Goal: Task Accomplishment & Management: Use online tool/utility

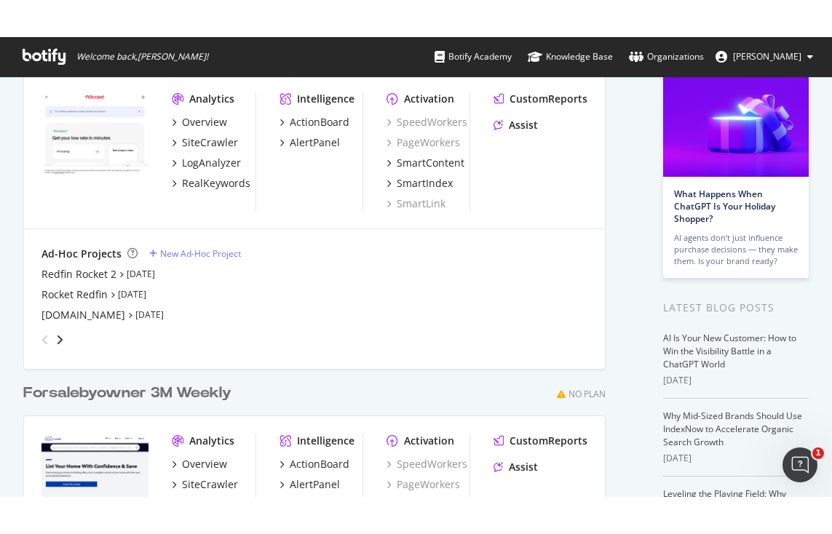
scroll to position [109, 0]
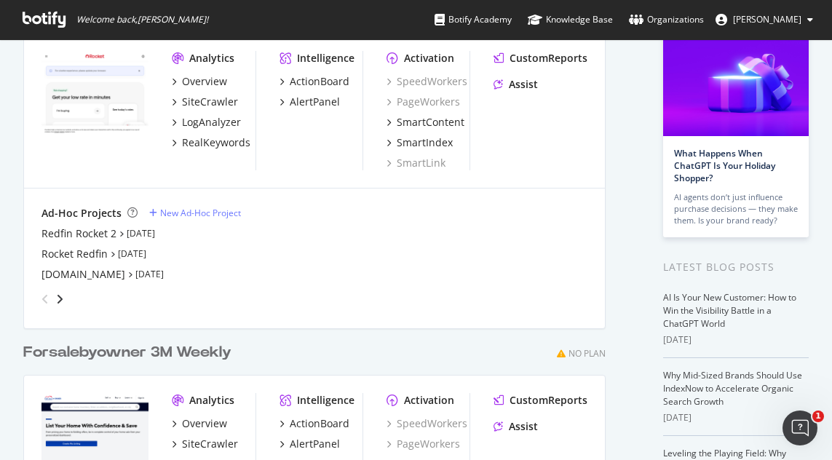
click at [96, 110] on img "grid" at bounding box center [94, 94] width 107 height 86
click at [105, 111] on img "grid" at bounding box center [94, 94] width 107 height 86
click at [116, 84] on img "grid" at bounding box center [94, 94] width 107 height 86
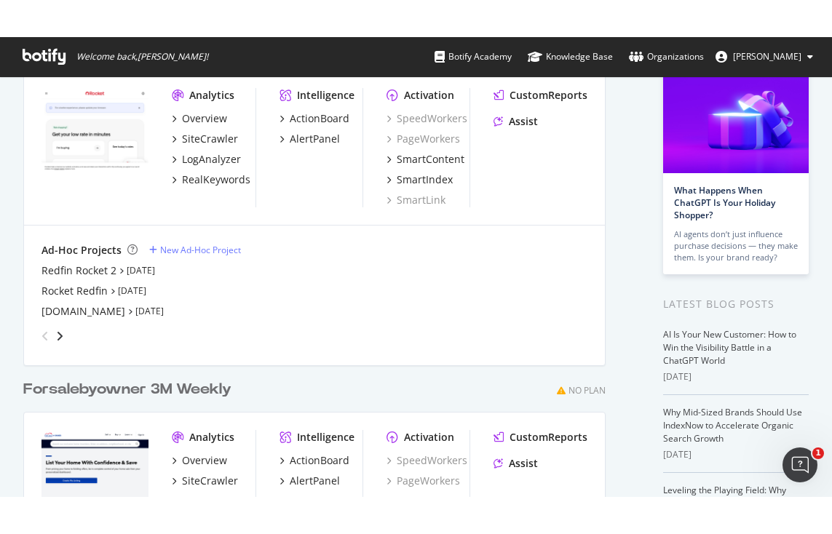
scroll to position [523, 810]
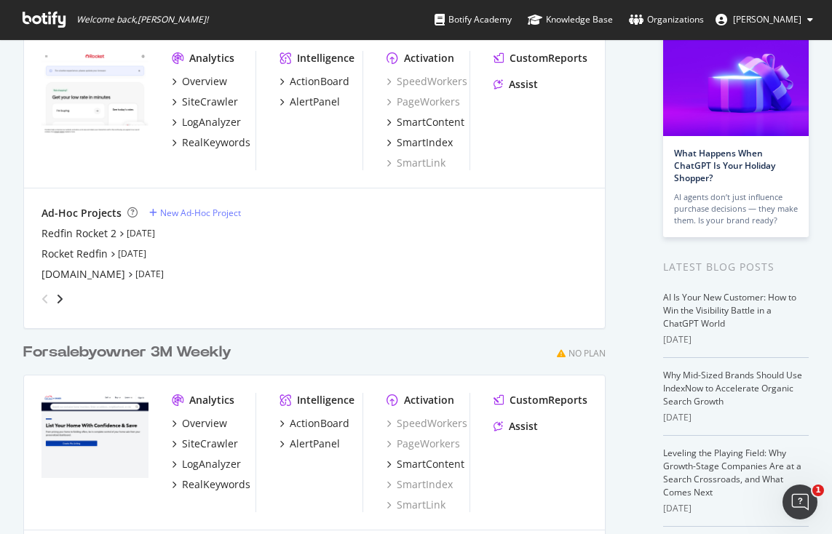
click at [115, 109] on img "grid" at bounding box center [94, 94] width 107 height 86
click at [207, 79] on div "Overview" at bounding box center [204, 81] width 45 height 15
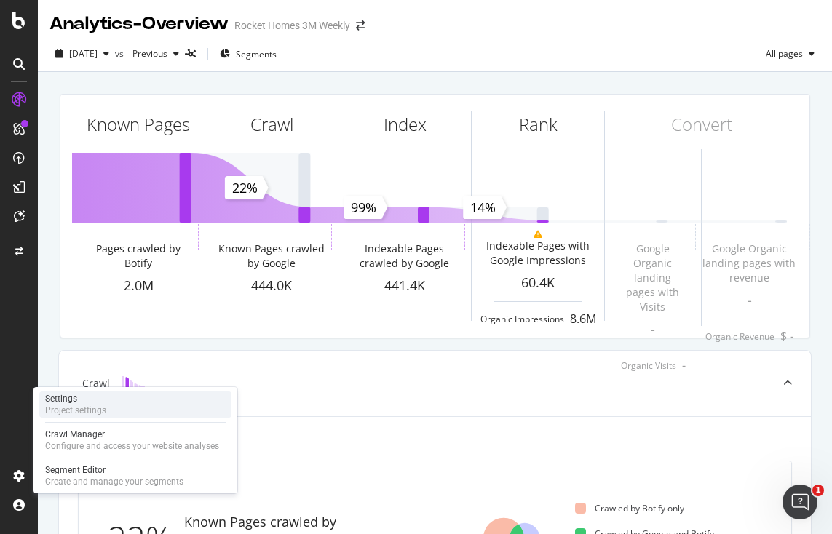
click at [77, 399] on div "Settings" at bounding box center [75, 399] width 61 height 12
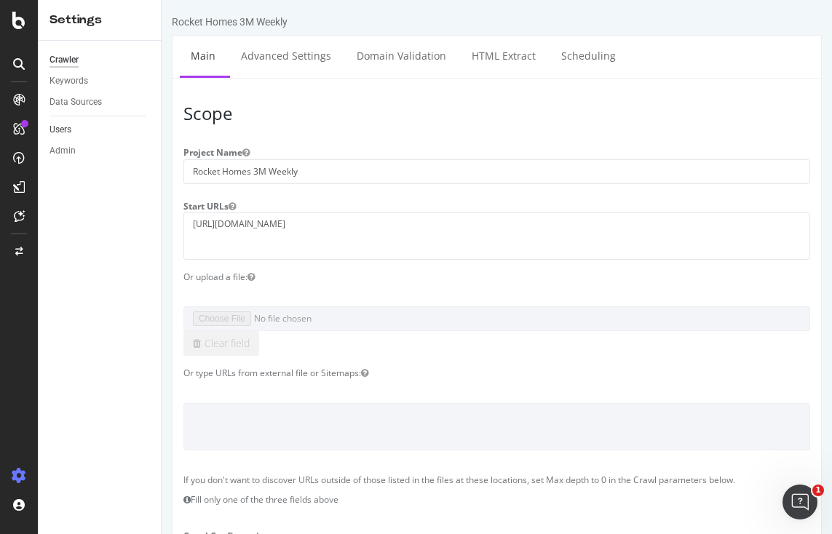
click at [72, 127] on link "Users" at bounding box center [99, 129] width 101 height 15
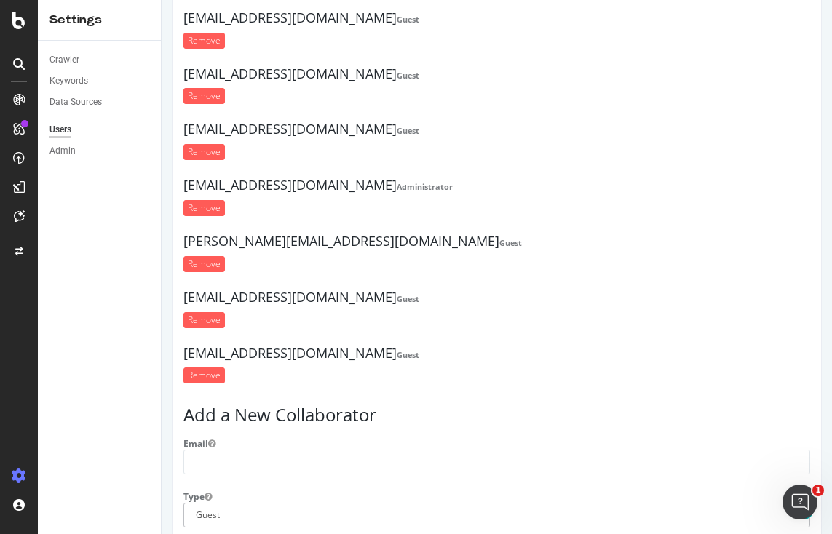
scroll to position [1188, 0]
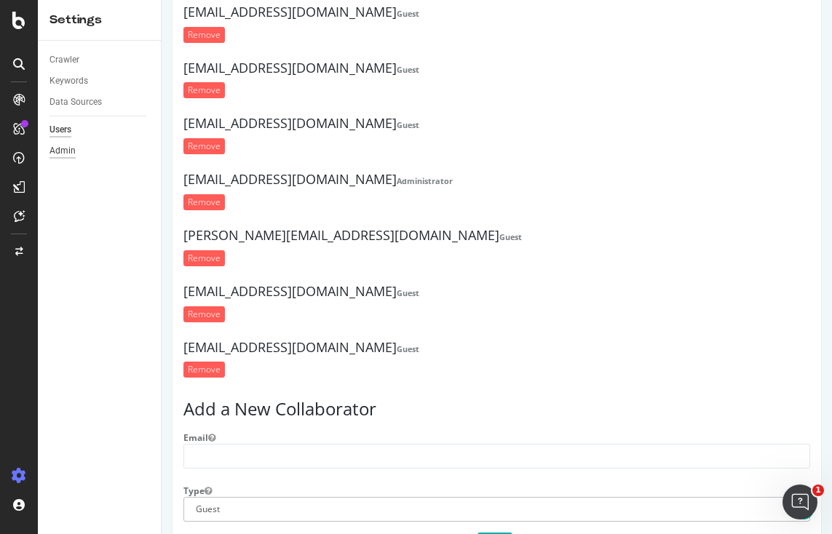
click at [64, 149] on div "Admin" at bounding box center [62, 150] width 26 height 15
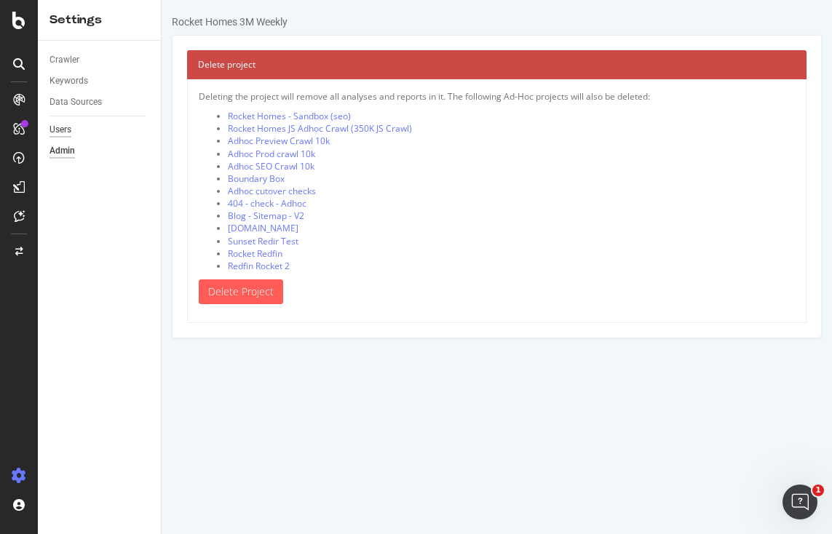
click at [66, 127] on div "Users" at bounding box center [60, 129] width 22 height 15
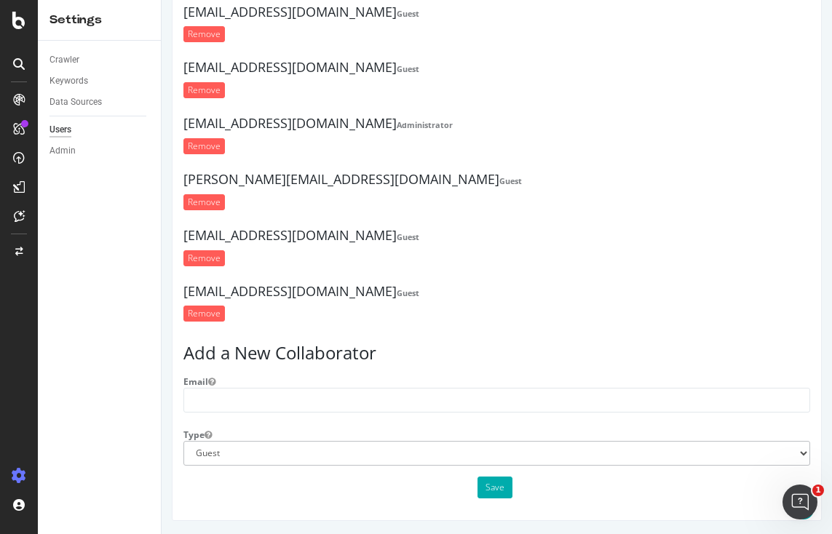
scroll to position [1246, 0]
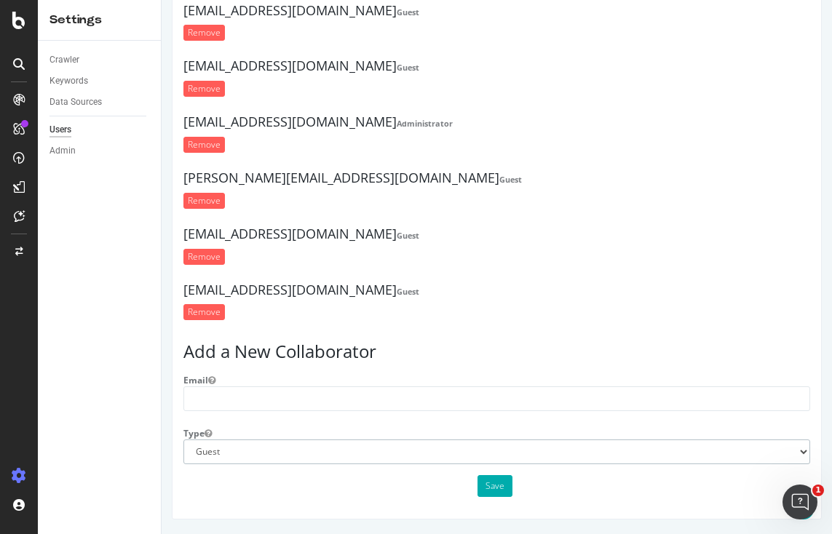
click at [777, 449] on select "Administrator Guest" at bounding box center [496, 452] width 627 height 25
select select "1"
click at [183, 440] on select "Administrator Guest" at bounding box center [496, 452] width 627 height 25
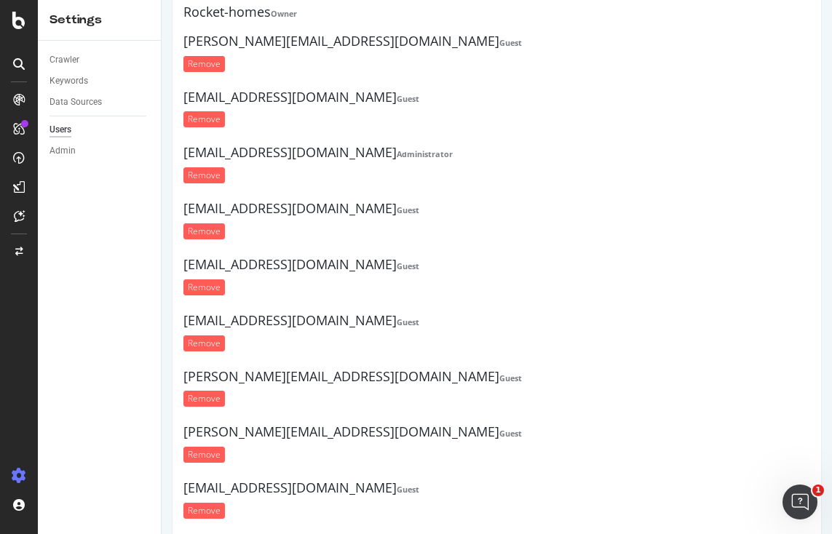
scroll to position [0, 0]
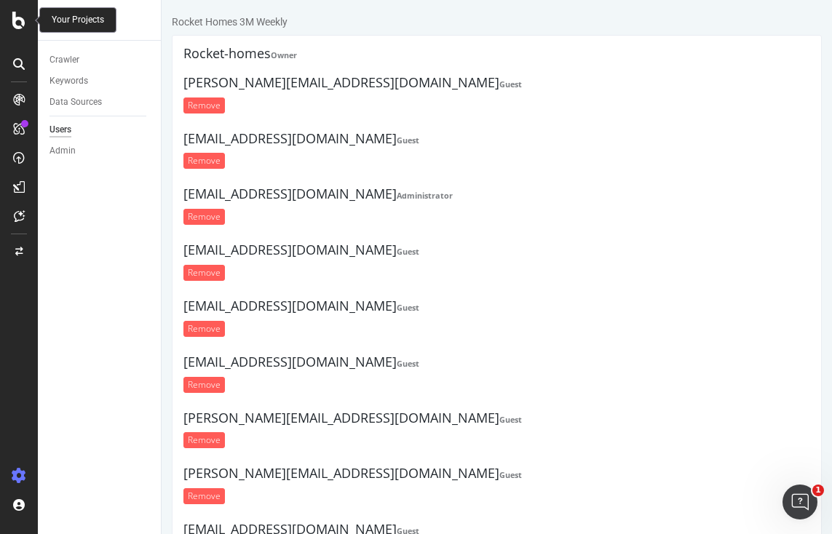
click at [23, 15] on icon at bounding box center [18, 20] width 13 height 17
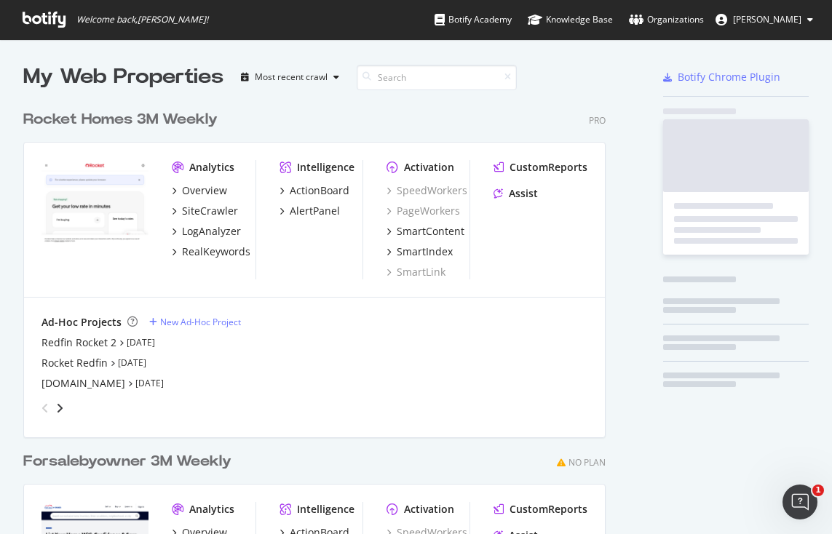
scroll to position [523, 810]
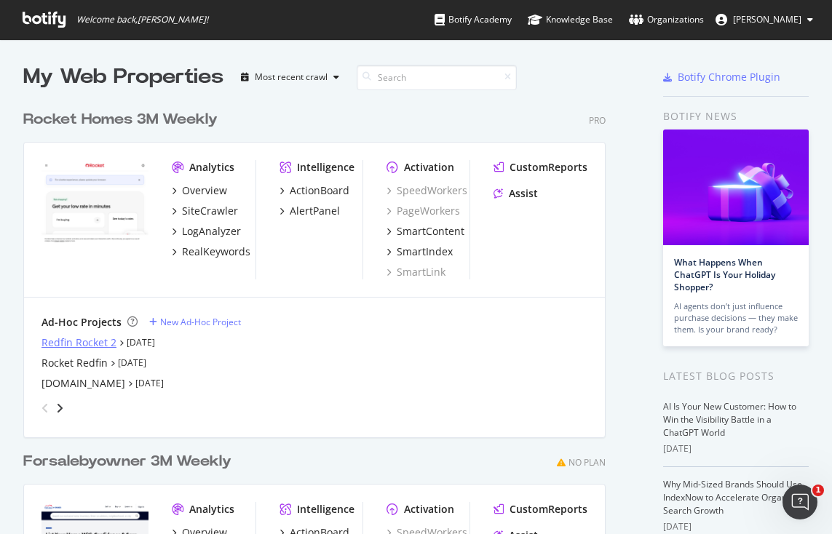
click at [71, 340] on div "Redfin Rocket 2" at bounding box center [78, 342] width 75 height 15
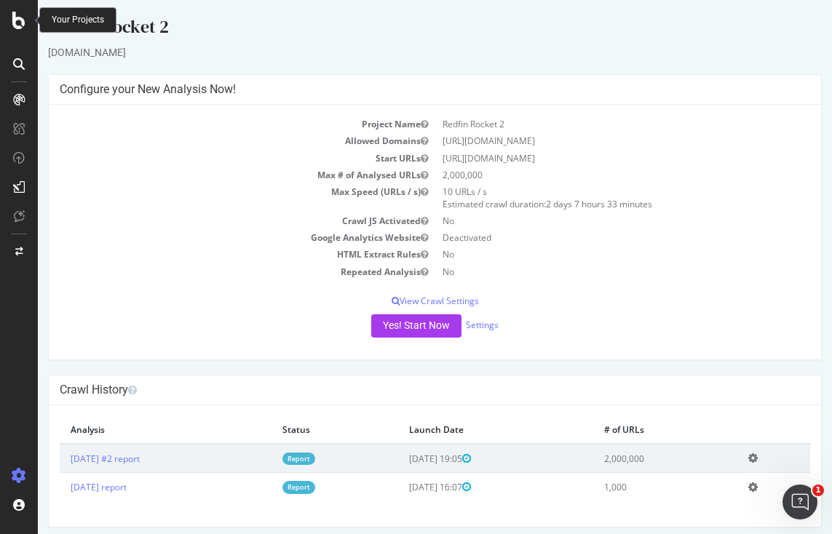
click at [23, 21] on icon at bounding box center [18, 20] width 13 height 17
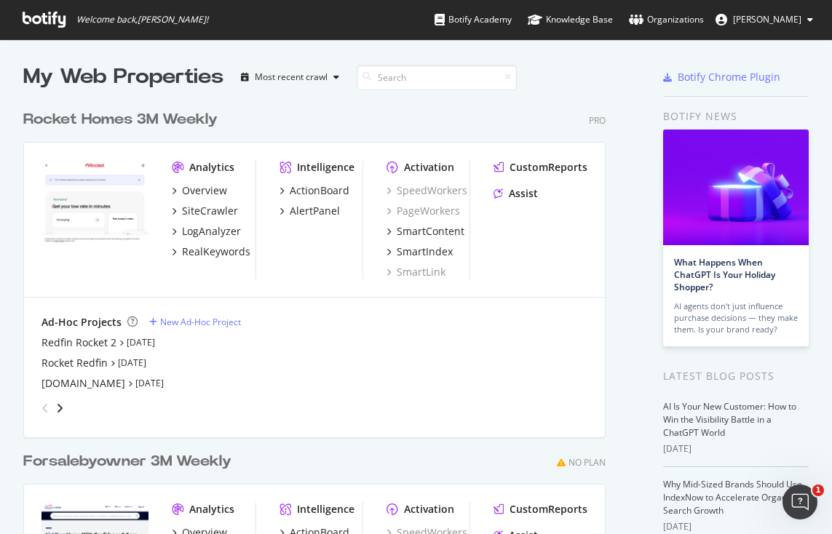
scroll to position [523, 810]
click at [699, 20] on div "Organizations" at bounding box center [666, 19] width 75 height 15
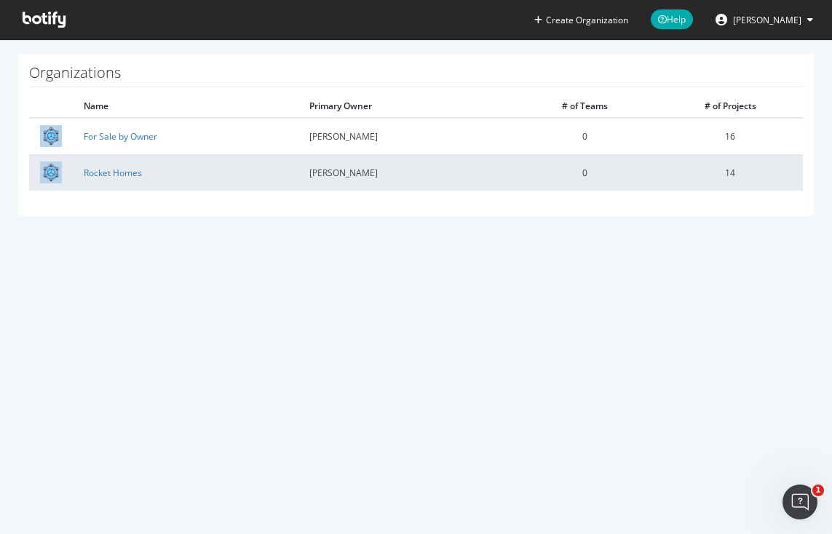
click at [47, 171] on img at bounding box center [51, 173] width 22 height 22
click at [104, 170] on link "Rocket Homes" at bounding box center [113, 173] width 58 height 12
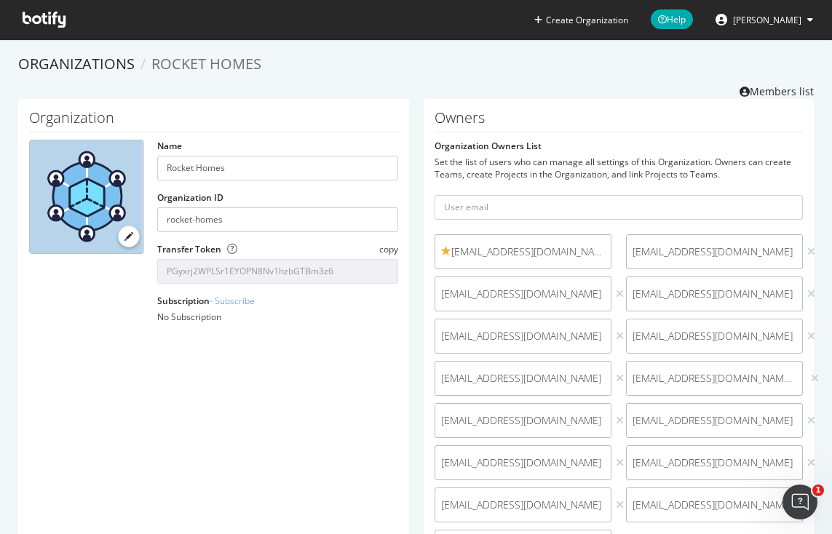
click at [41, 23] on icon at bounding box center [44, 20] width 43 height 16
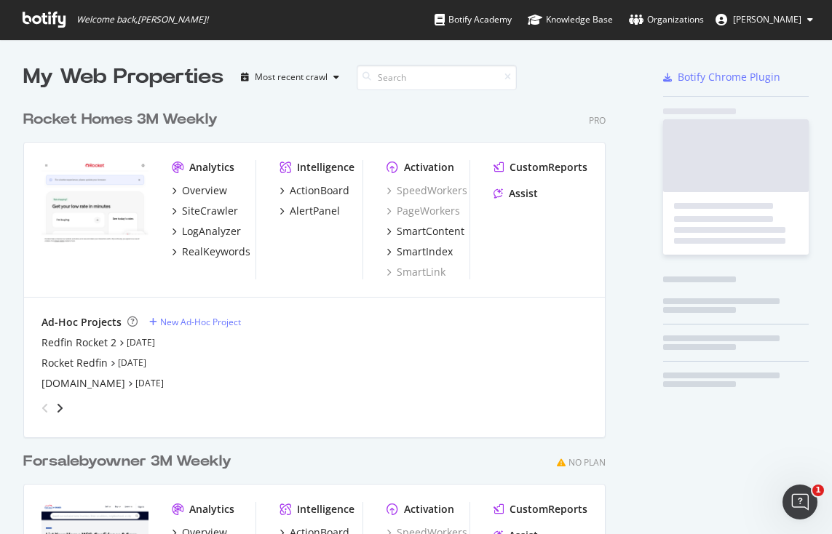
scroll to position [647, 583]
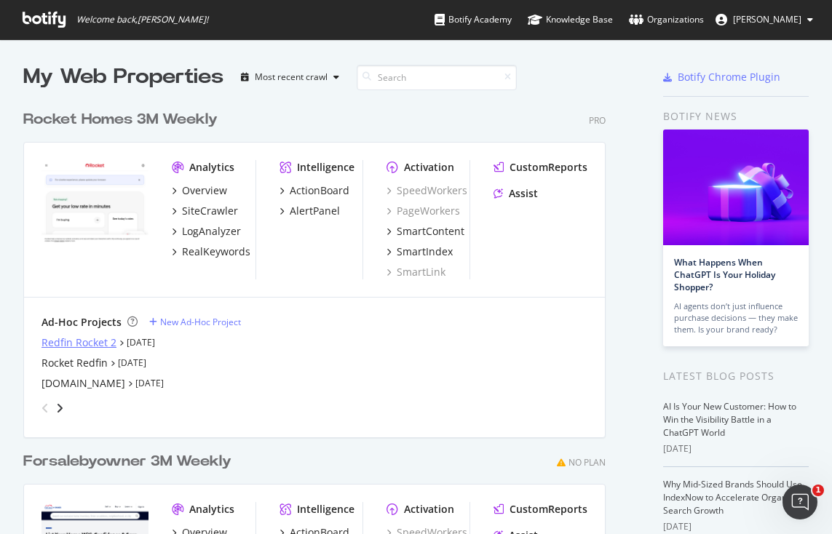
click at [84, 344] on div "Redfin Rocket 2" at bounding box center [78, 342] width 75 height 15
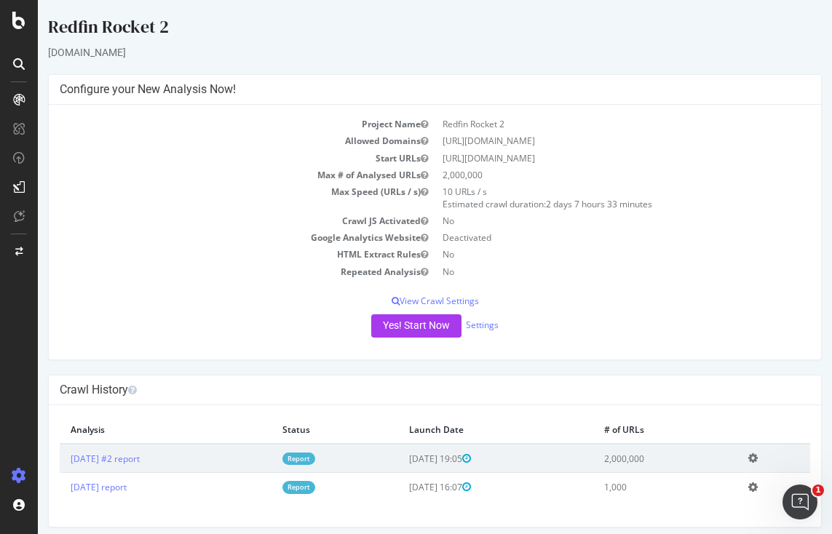
click at [20, 29] on div at bounding box center [19, 267] width 38 height 534
click at [20, 27] on icon at bounding box center [18, 20] width 13 height 17
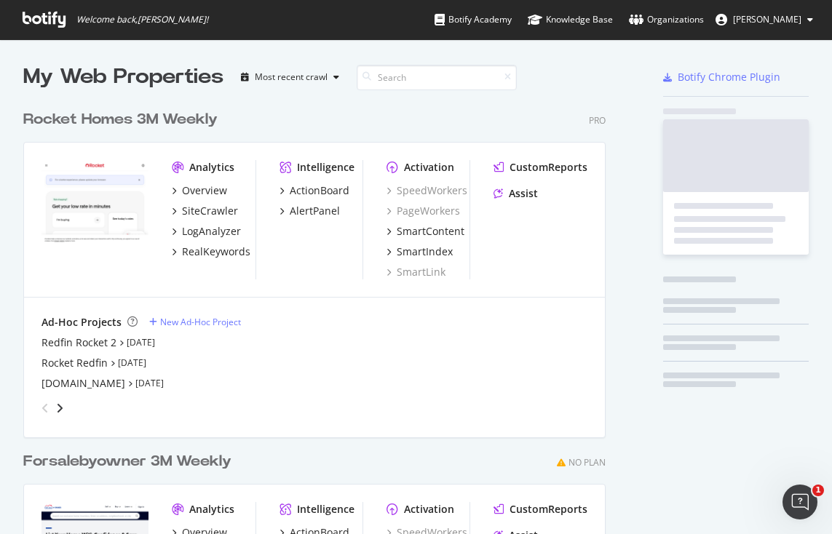
scroll to position [523, 810]
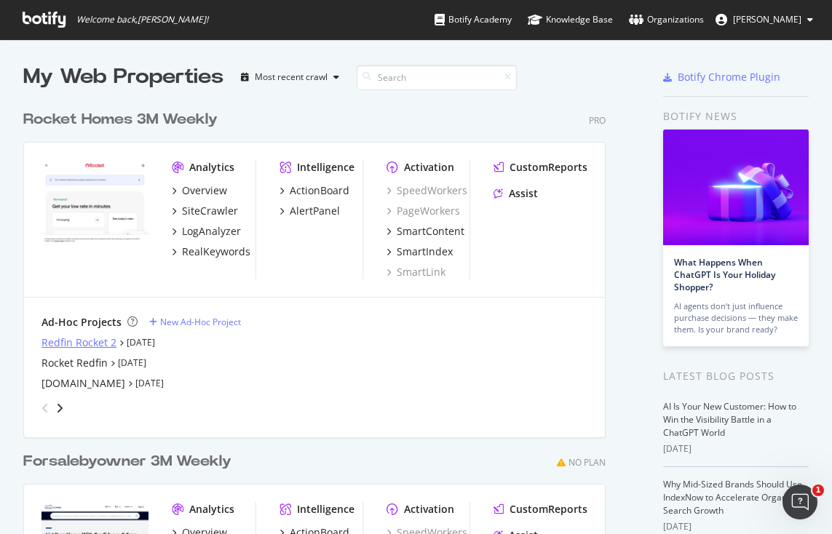
click at [76, 343] on div "Redfin Rocket 2" at bounding box center [78, 342] width 75 height 15
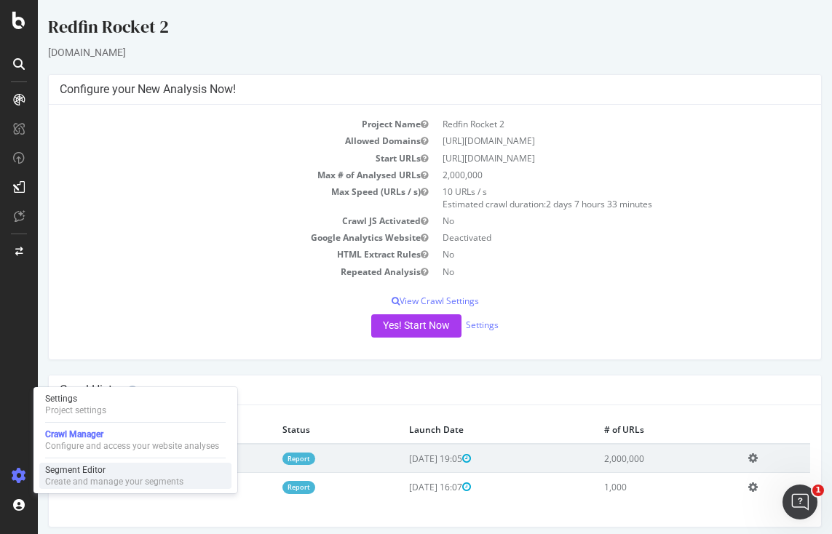
click at [89, 477] on div "Create and manage your segments" at bounding box center [114, 482] width 138 height 12
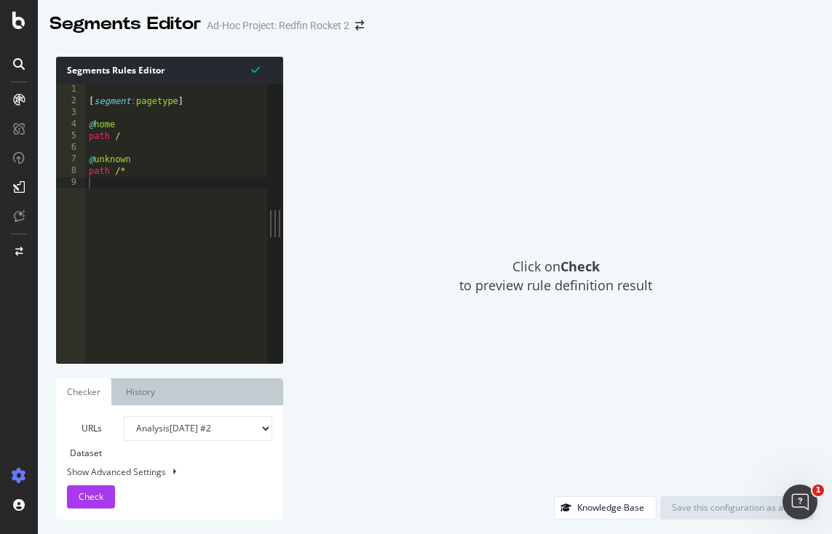
click at [408, 228] on div "Click on Check to preview rule definition result" at bounding box center [556, 277] width 516 height 440
click at [9, 17] on div at bounding box center [18, 20] width 35 height 17
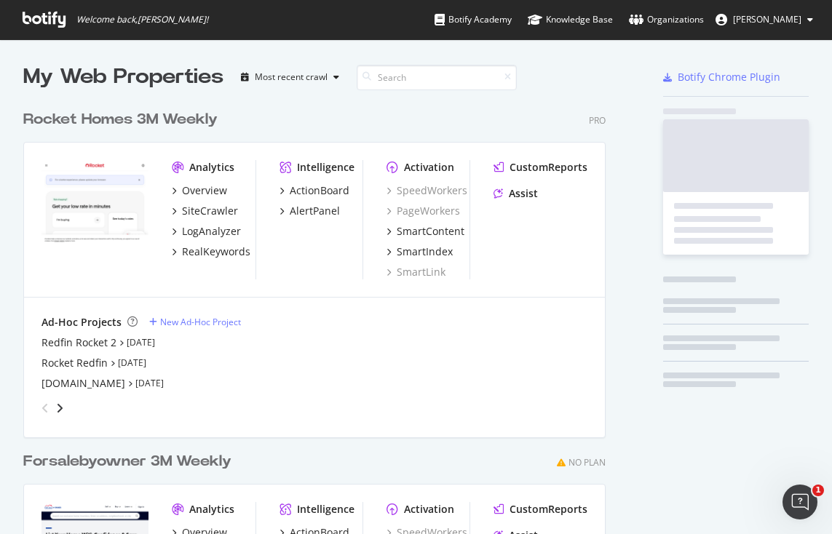
scroll to position [523, 810]
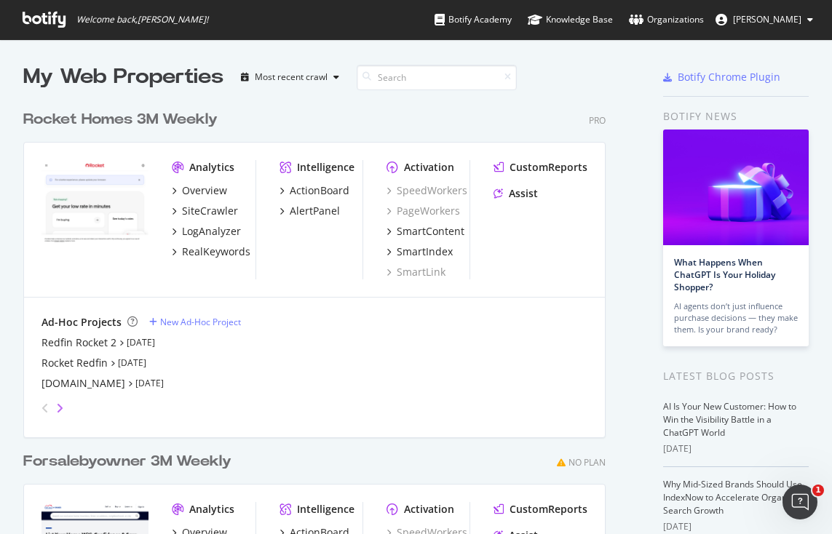
click at [60, 402] on icon "angle-right" at bounding box center [59, 408] width 7 height 12
click at [52, 402] on icon "angle-right" at bounding box center [47, 404] width 7 height 12
click at [52, 401] on icon "angle-right" at bounding box center [47, 404] width 7 height 12
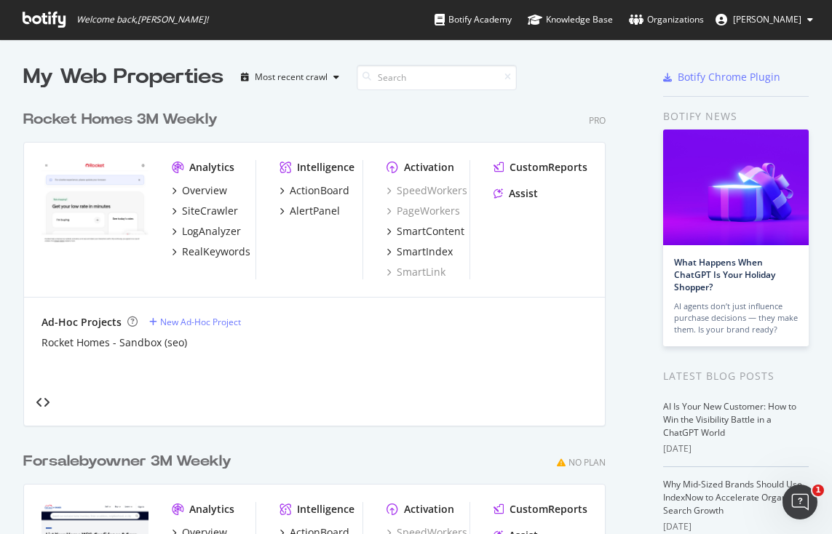
click at [98, 223] on img "grid" at bounding box center [94, 203] width 107 height 86
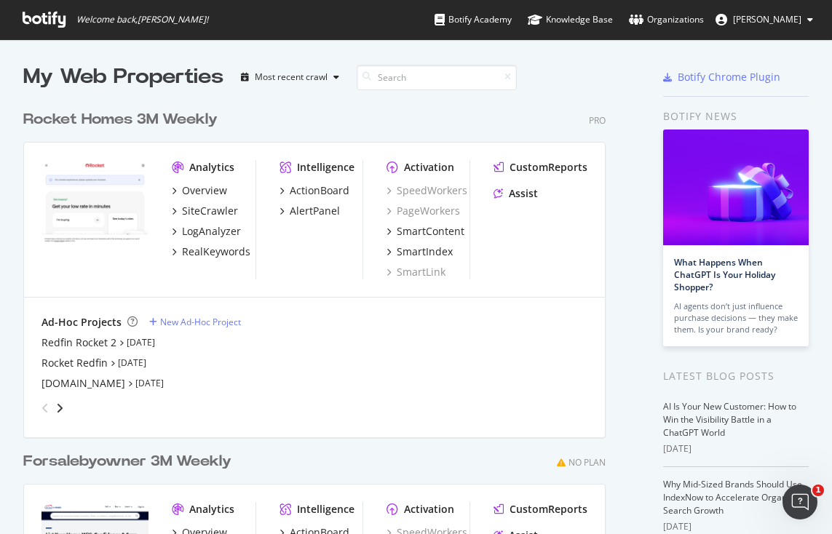
click at [104, 210] on img "grid" at bounding box center [94, 203] width 107 height 86
click at [208, 190] on div "Overview" at bounding box center [204, 190] width 45 height 15
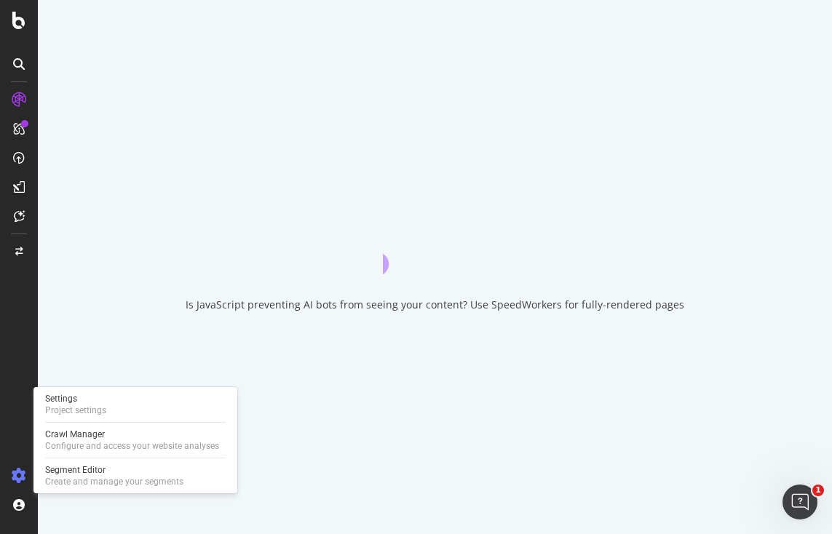
click at [17, 476] on icon at bounding box center [19, 476] width 15 height 15
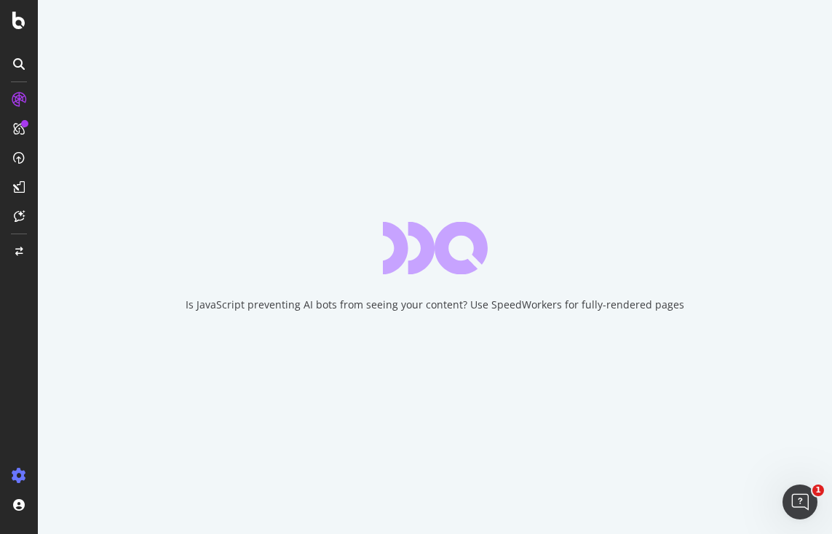
click at [18, 474] on icon at bounding box center [19, 476] width 15 height 15
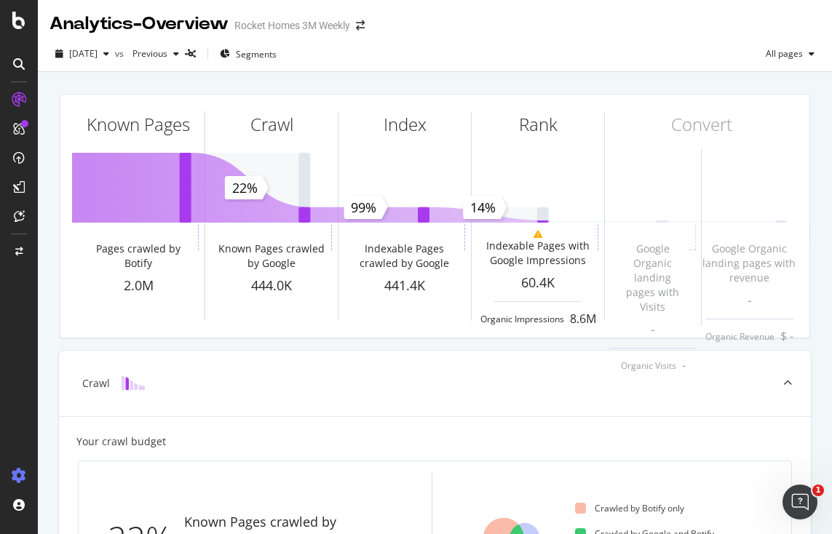
click at [18, 474] on icon at bounding box center [19, 476] width 15 height 15
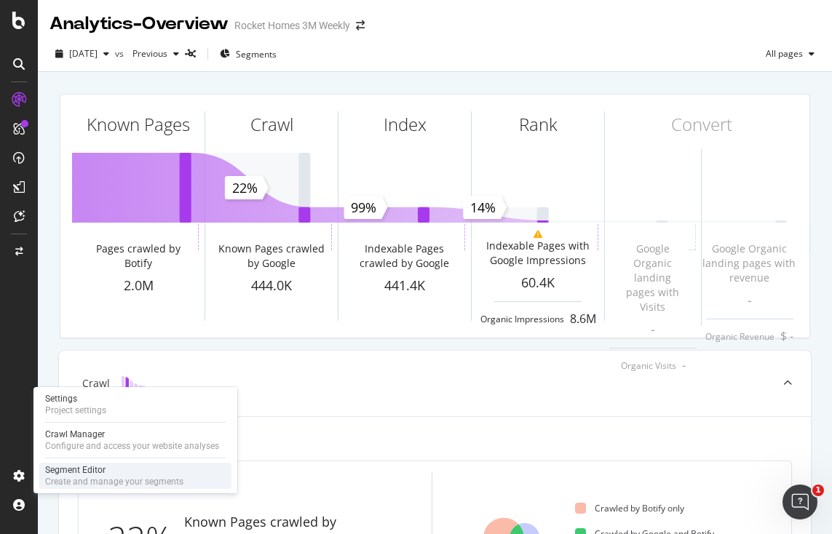
click at [64, 472] on div "Segment Editor" at bounding box center [114, 470] width 138 height 12
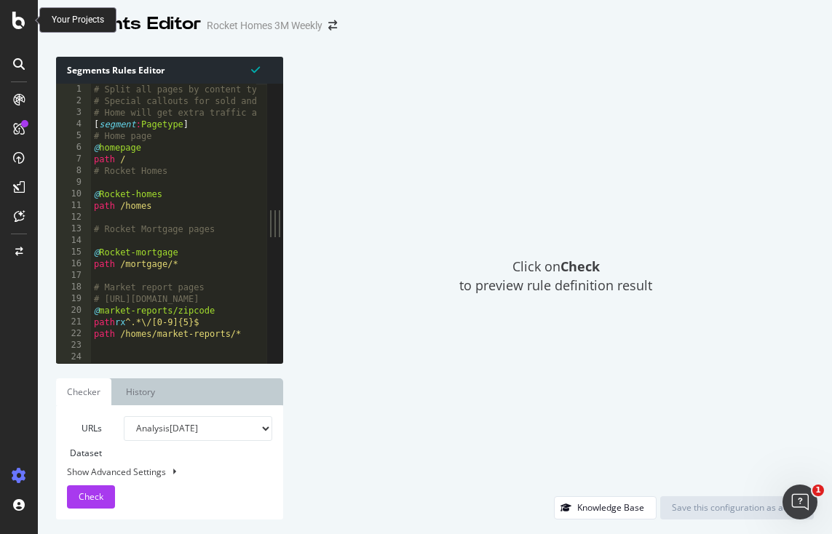
click at [25, 25] on icon at bounding box center [18, 20] width 13 height 17
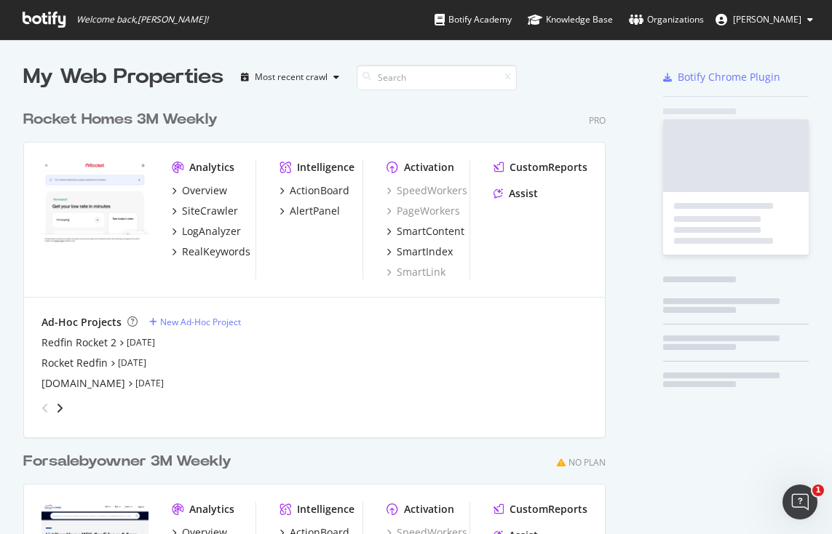
scroll to position [523, 810]
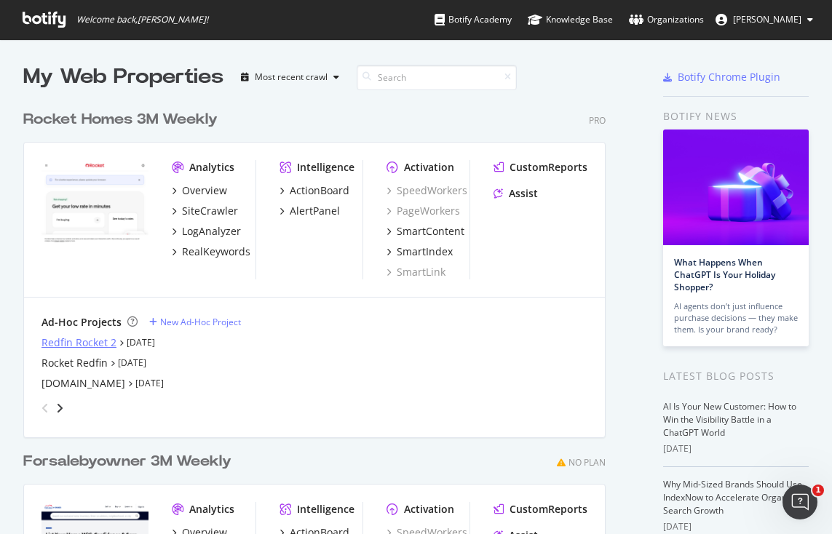
click at [65, 339] on div "Redfin Rocket 2" at bounding box center [78, 342] width 75 height 15
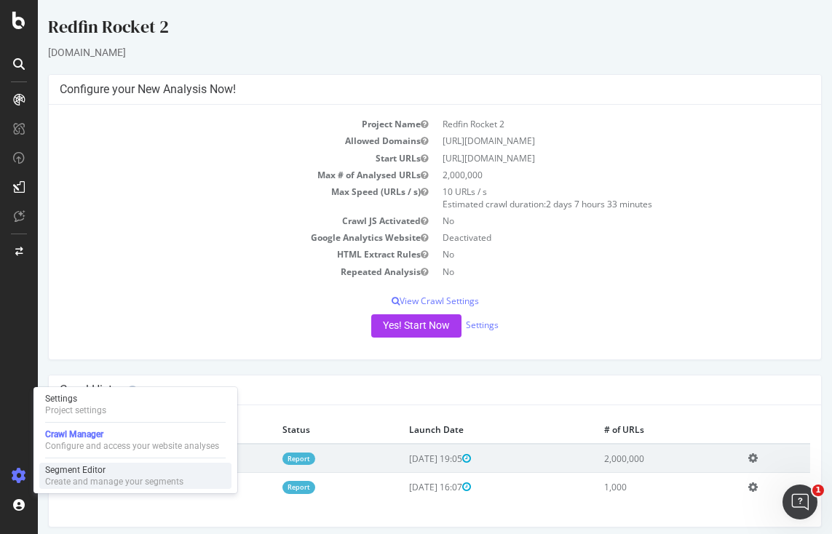
click at [87, 470] on div "Segment Editor" at bounding box center [114, 470] width 138 height 12
